Goal: Task Accomplishment & Management: Use online tool/utility

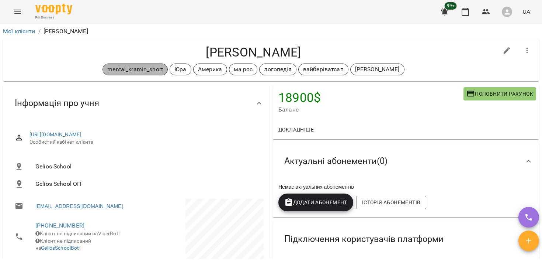
drag, startPoint x: 165, startPoint y: 70, endPoint x: 138, endPoint y: 70, distance: 27.3
click at [138, 70] on span "mental_kramin_short" at bounding box center [135, 69] width 65 height 9
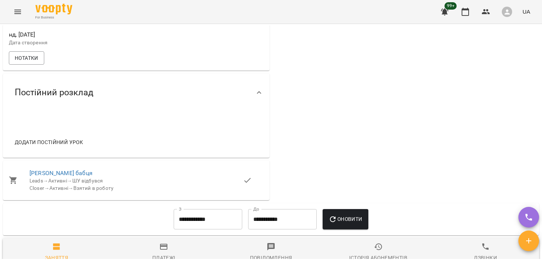
scroll to position [517, 0]
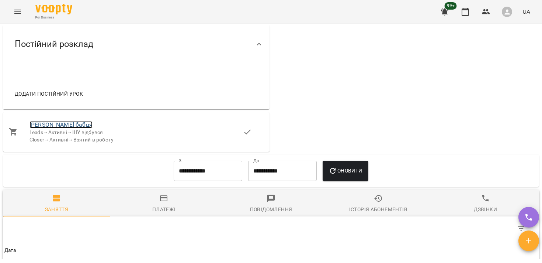
click at [49, 128] on link "Lyuda бабця" at bounding box center [61, 124] width 63 height 7
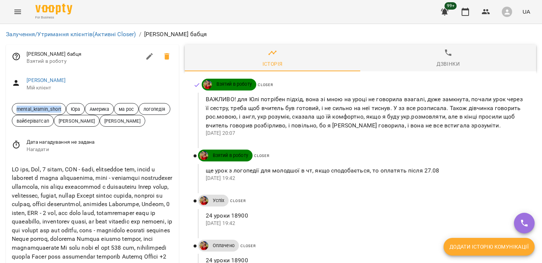
drag, startPoint x: 15, startPoint y: 110, endPoint x: 62, endPoint y: 112, distance: 47.3
click at [62, 112] on span "mental_kramin_short" at bounding box center [38, 108] width 53 height 7
copy span "mental_kramin_short"
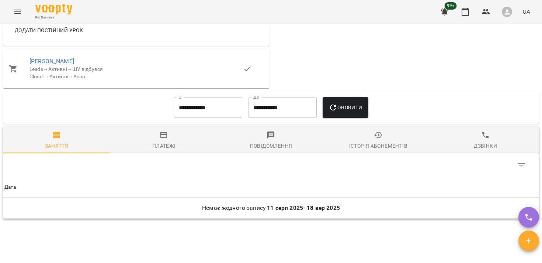
scroll to position [531, 0]
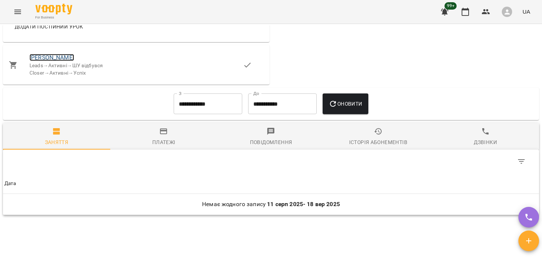
click at [35, 61] on link "Helena" at bounding box center [52, 57] width 45 height 7
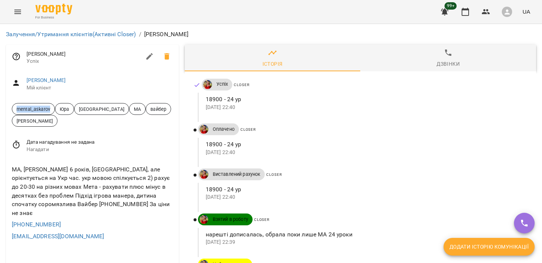
drag, startPoint x: 52, startPoint y: 110, endPoint x: 15, endPoint y: 110, distance: 37.3
click at [15, 110] on span "mental_askarov" at bounding box center [33, 108] width 42 height 7
copy span "mental_askarov"
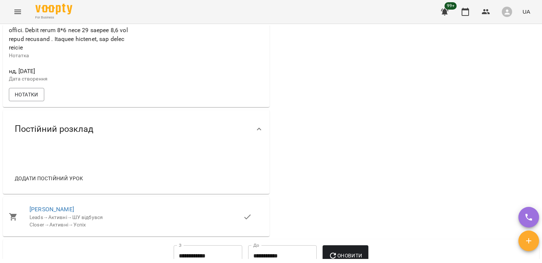
scroll to position [714, 0]
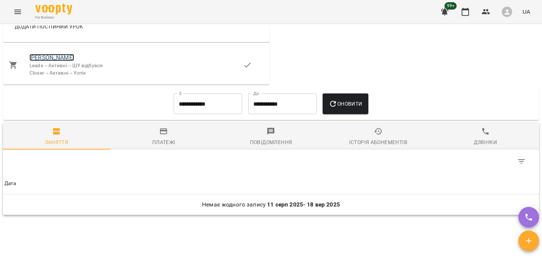
click at [38, 61] on link "Анна" at bounding box center [52, 57] width 45 height 7
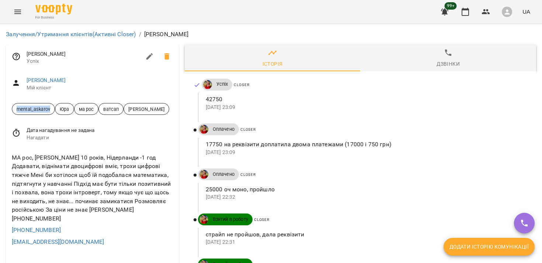
drag, startPoint x: 15, startPoint y: 109, endPoint x: 54, endPoint y: 113, distance: 38.6
click at [54, 113] on span "mental_askarov Юра ма рос ватсап Абасова Сабіна" at bounding box center [92, 109] width 161 height 12
copy span "mental_askarov"
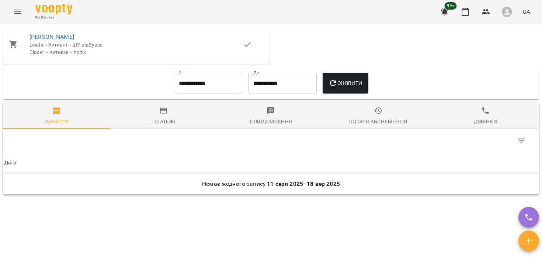
scroll to position [748, 0]
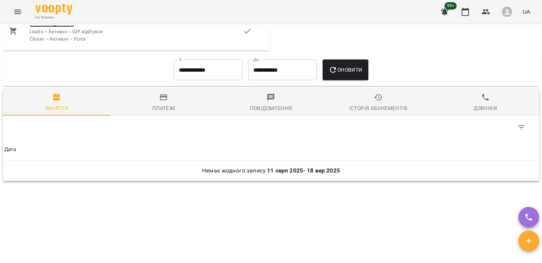
click at [34, 27] on link "[PERSON_NAME]" at bounding box center [52, 23] width 45 height 7
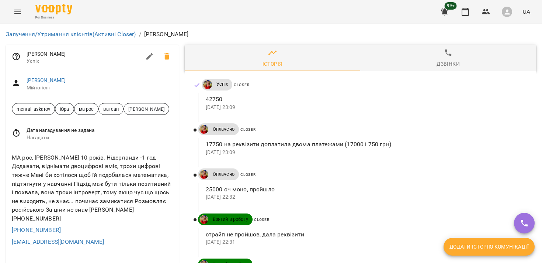
scroll to position [631, 0]
